Goal: Download file/media

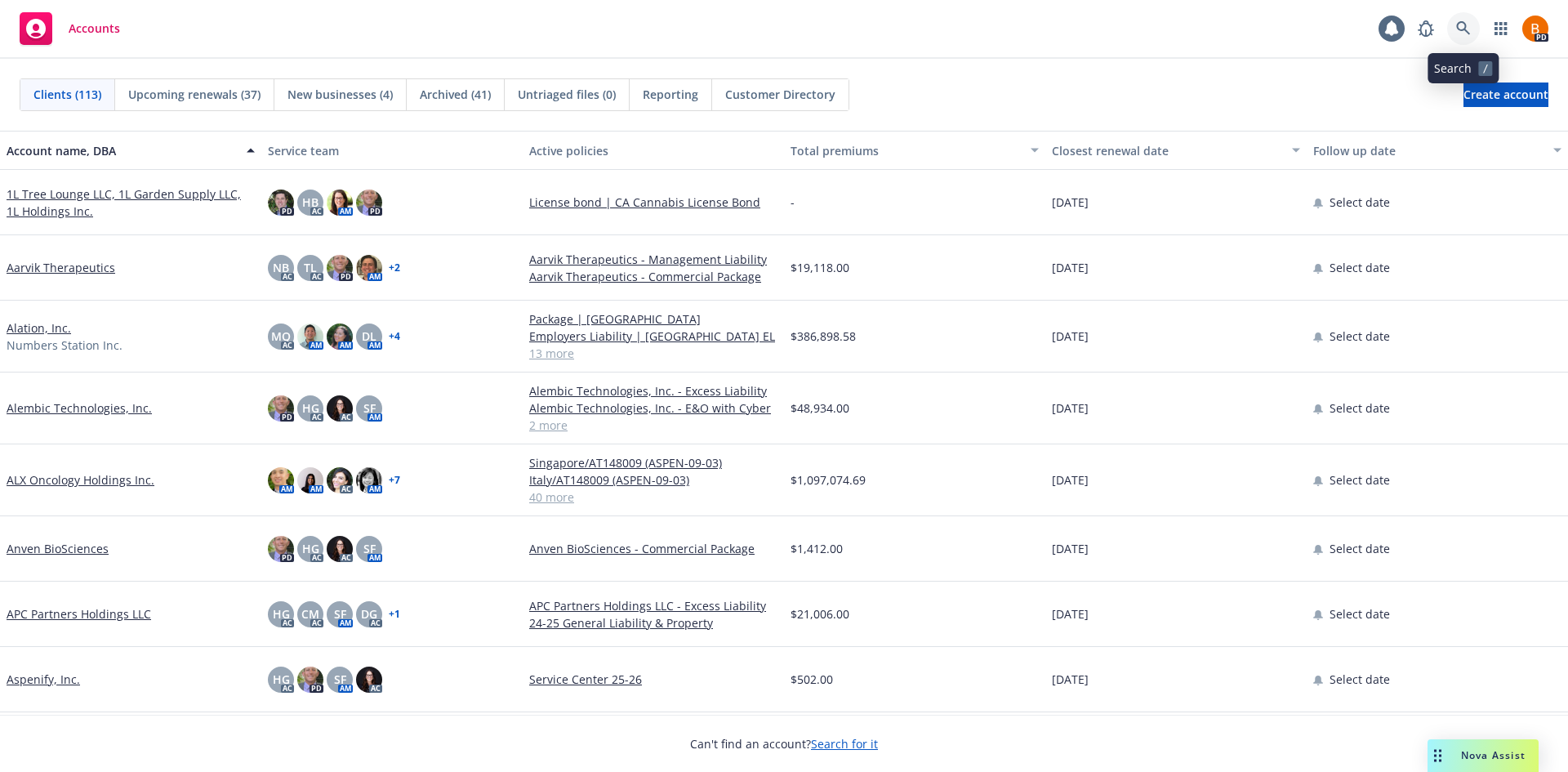
click at [1466, 28] on icon at bounding box center [1463, 28] width 15 height 15
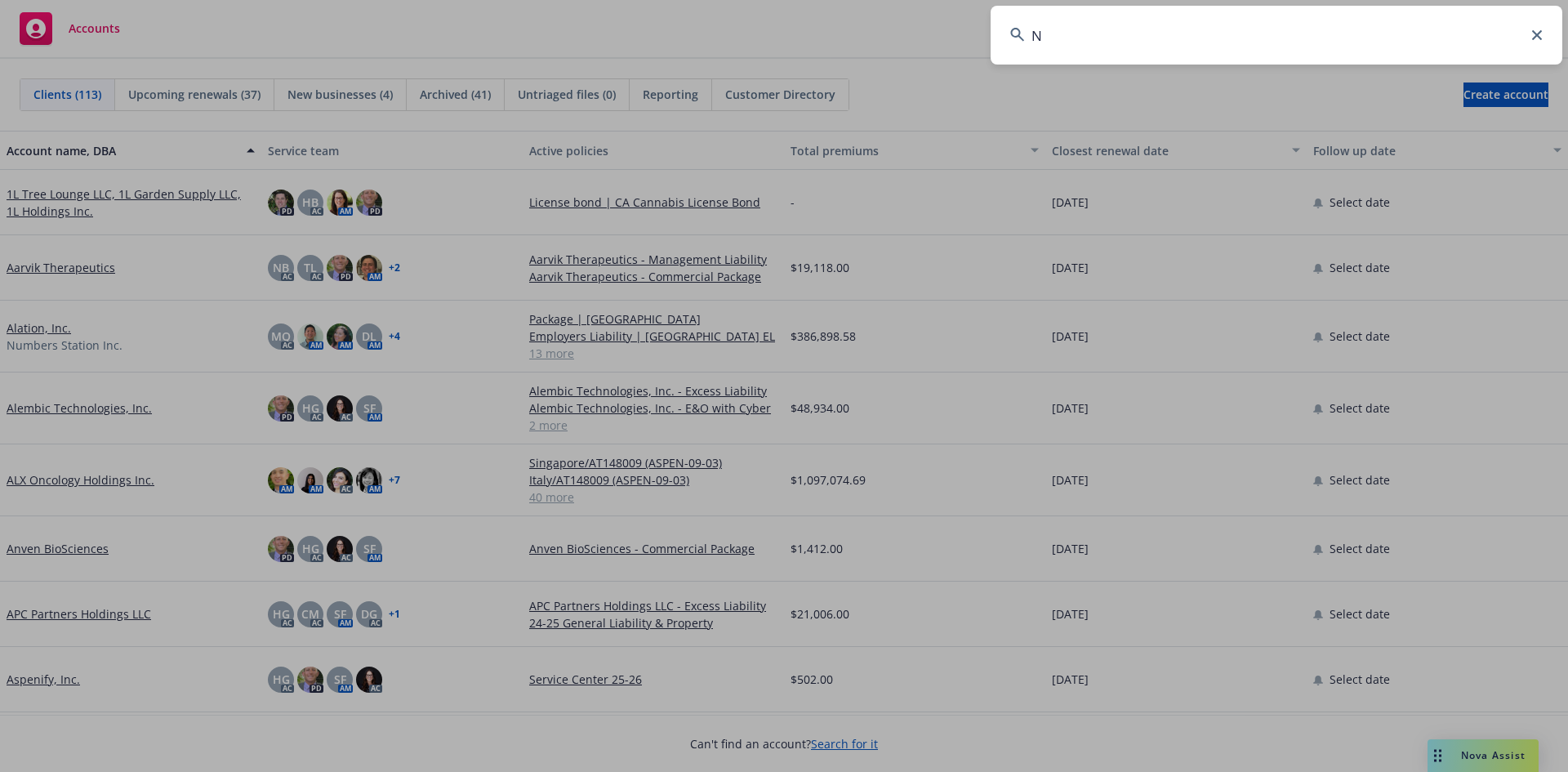
type input "N"
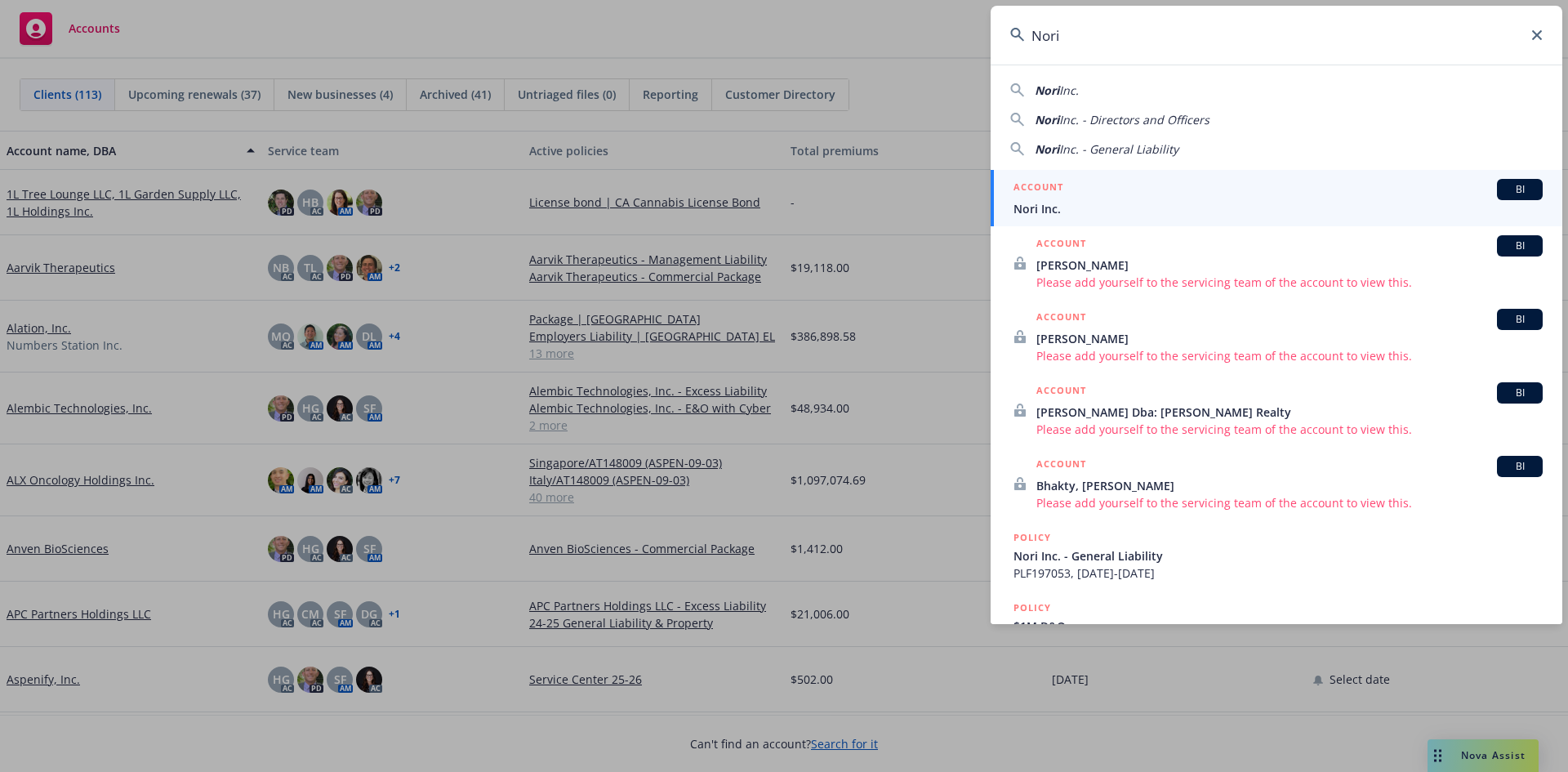
type input "Nori"
click at [1136, 202] on span "Nori Inc." at bounding box center [1278, 209] width 529 height 18
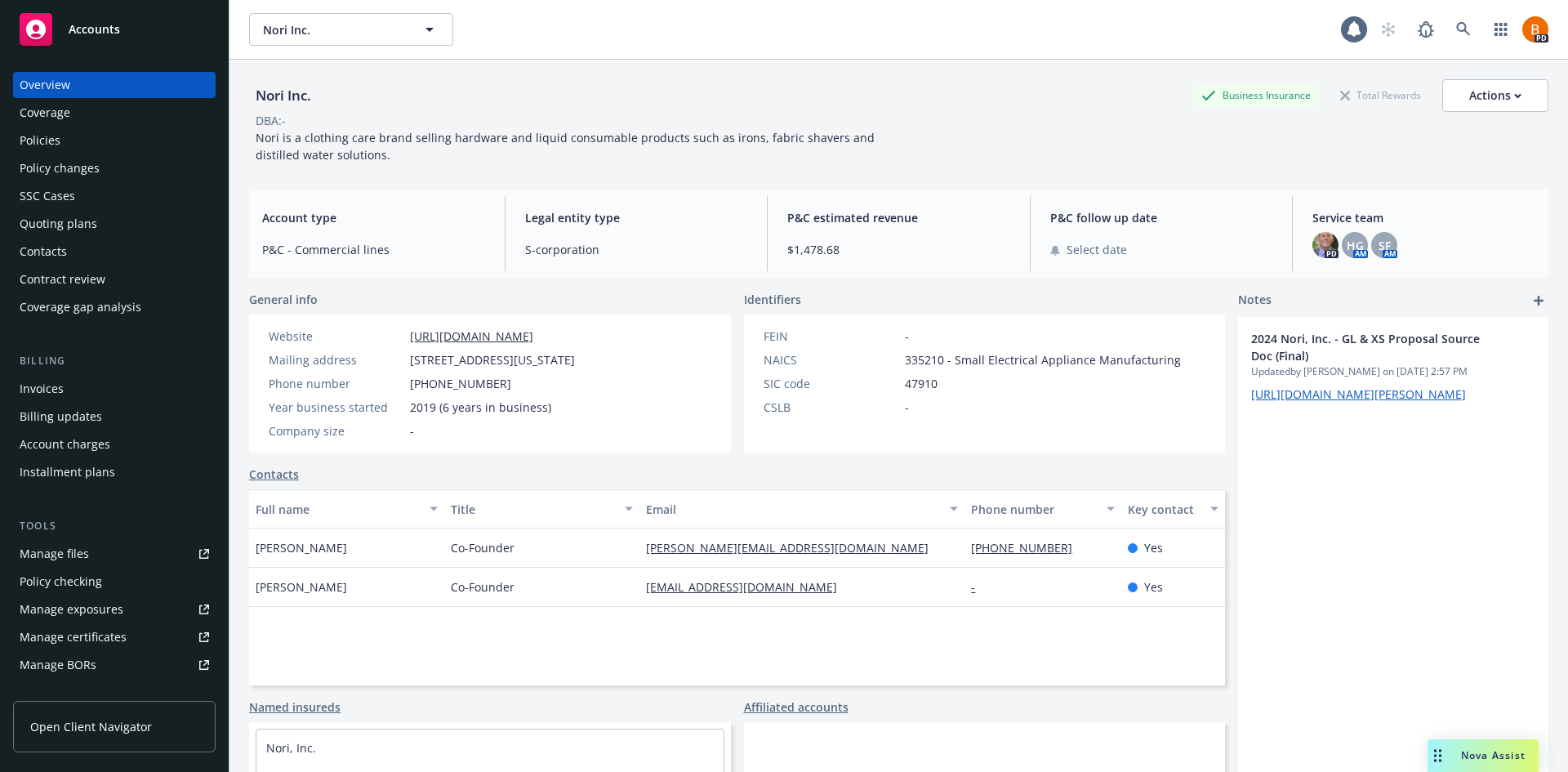
click at [68, 138] on div "Policies" at bounding box center [114, 141] width 189 height 26
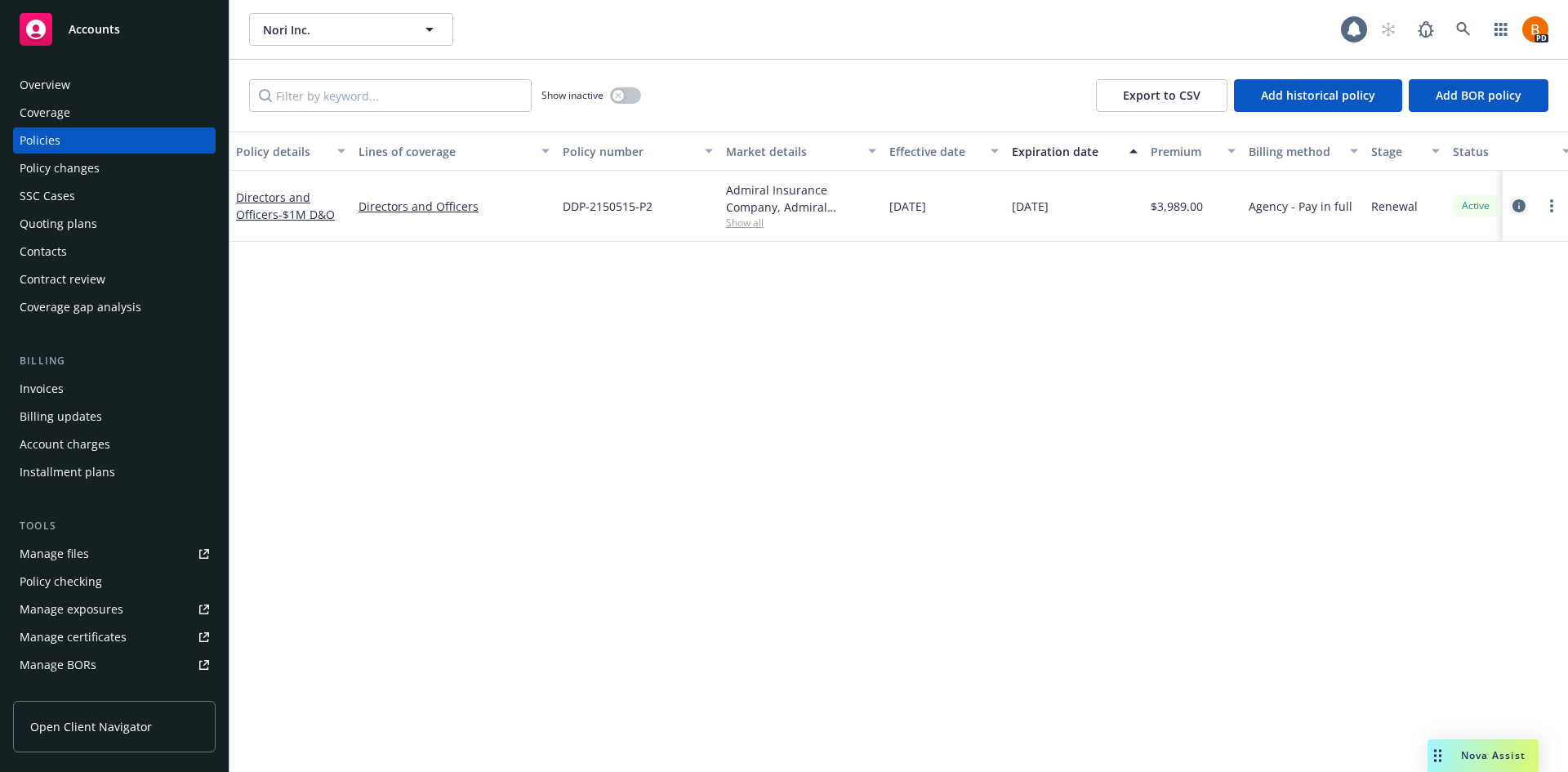
click at [1527, 206] on link "circleInformation" at bounding box center [1519, 206] width 20 height 20
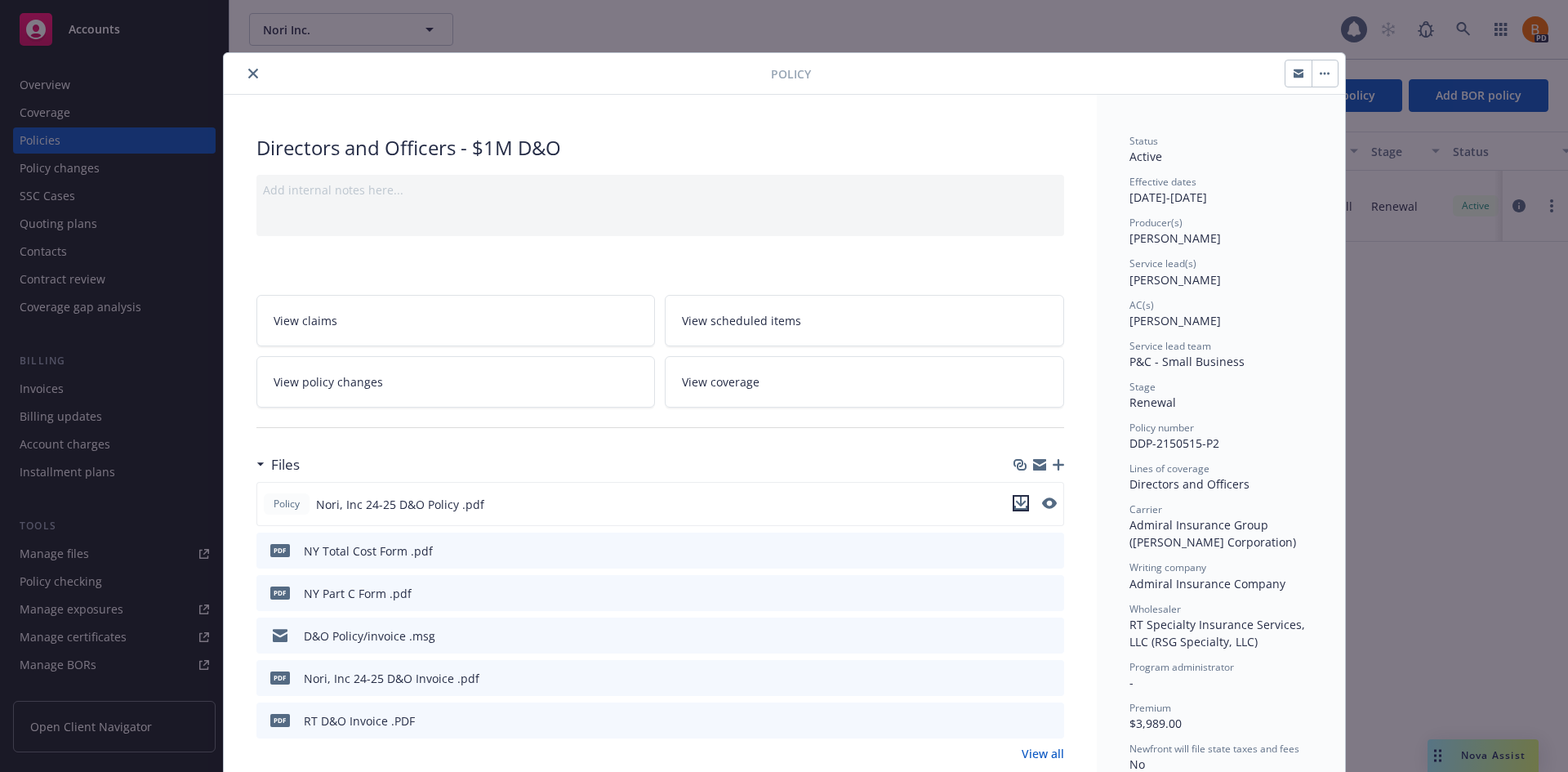
click at [1016, 504] on icon "download file" at bounding box center [1020, 502] width 11 height 10
